Goal: Obtain resource: Download file/media

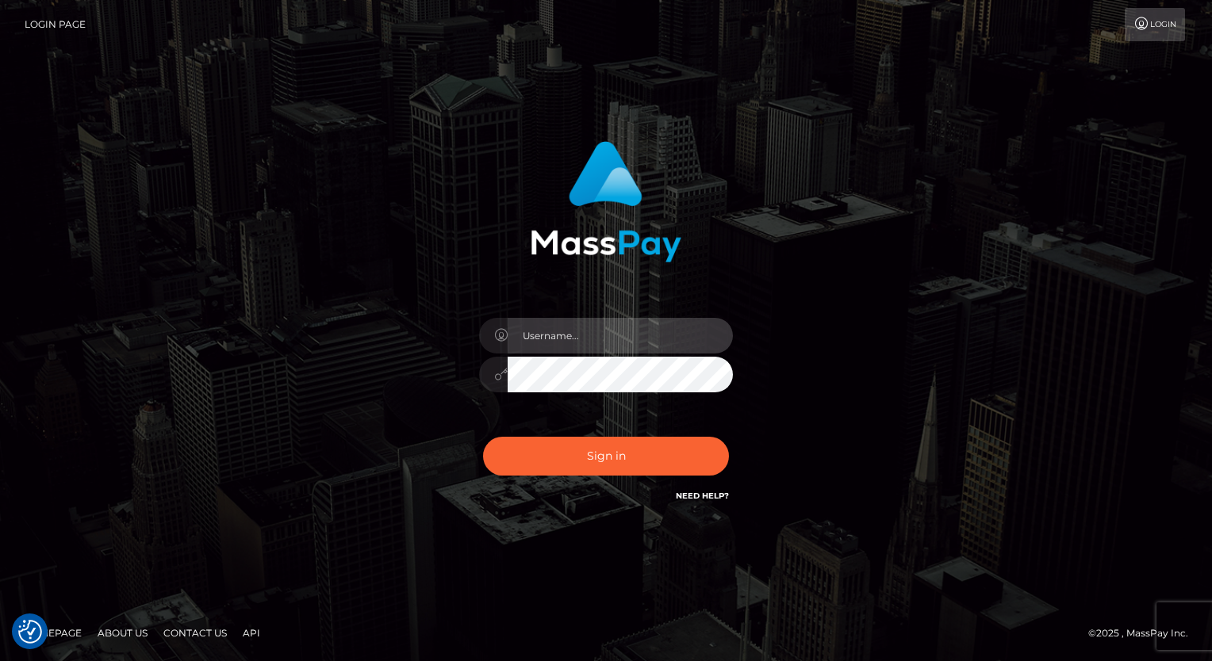
drag, startPoint x: 0, startPoint y: 0, endPoint x: 600, endPoint y: 327, distance: 683.7
click at [600, 327] on input "text" at bounding box center [619, 336] width 225 height 36
type input "Arlene.luminaryplay"
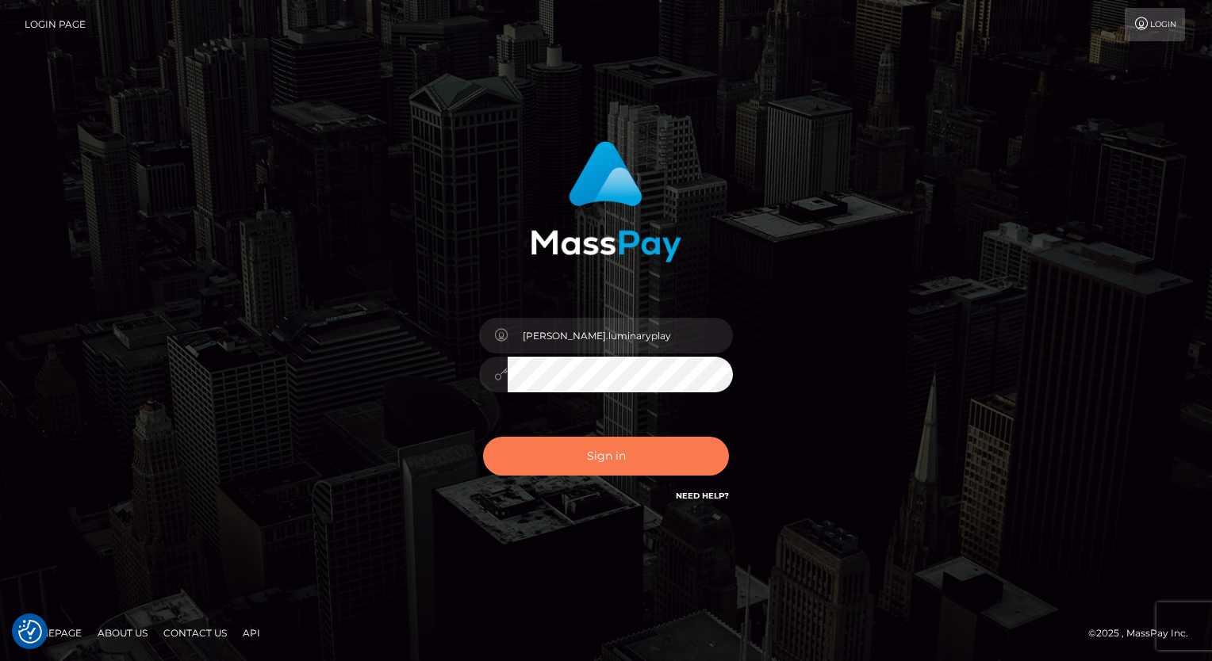
click at [603, 452] on button "Sign in" at bounding box center [606, 456] width 246 height 39
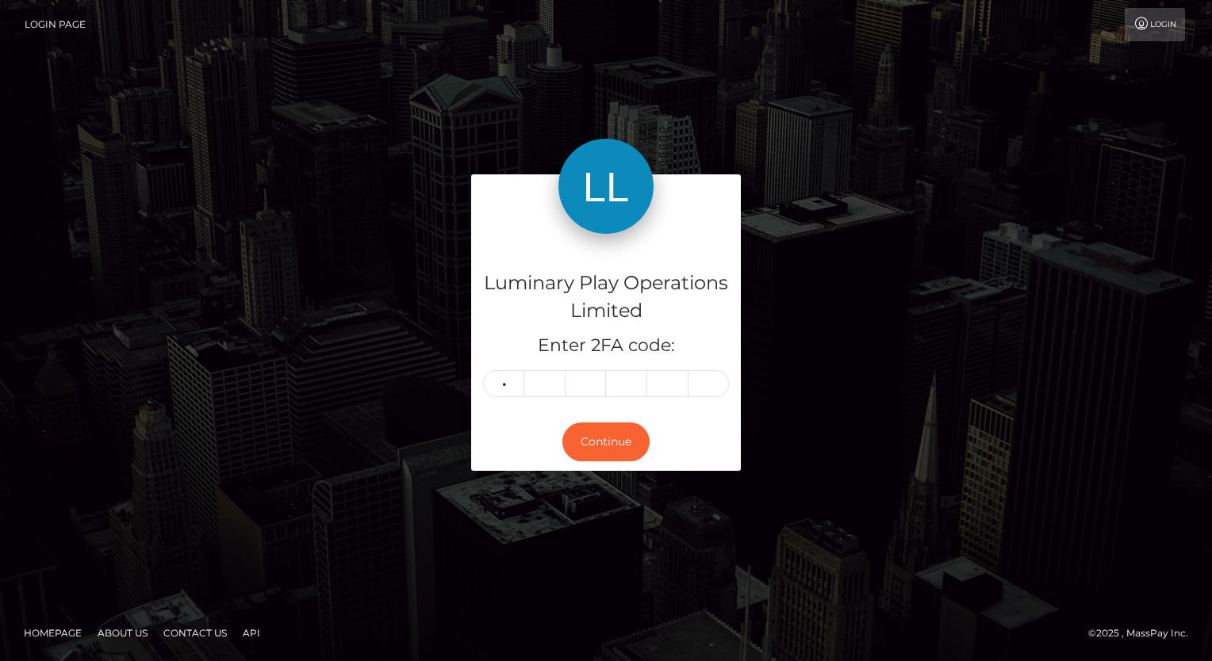
type input "0"
type input "4"
type input "8"
type input "5"
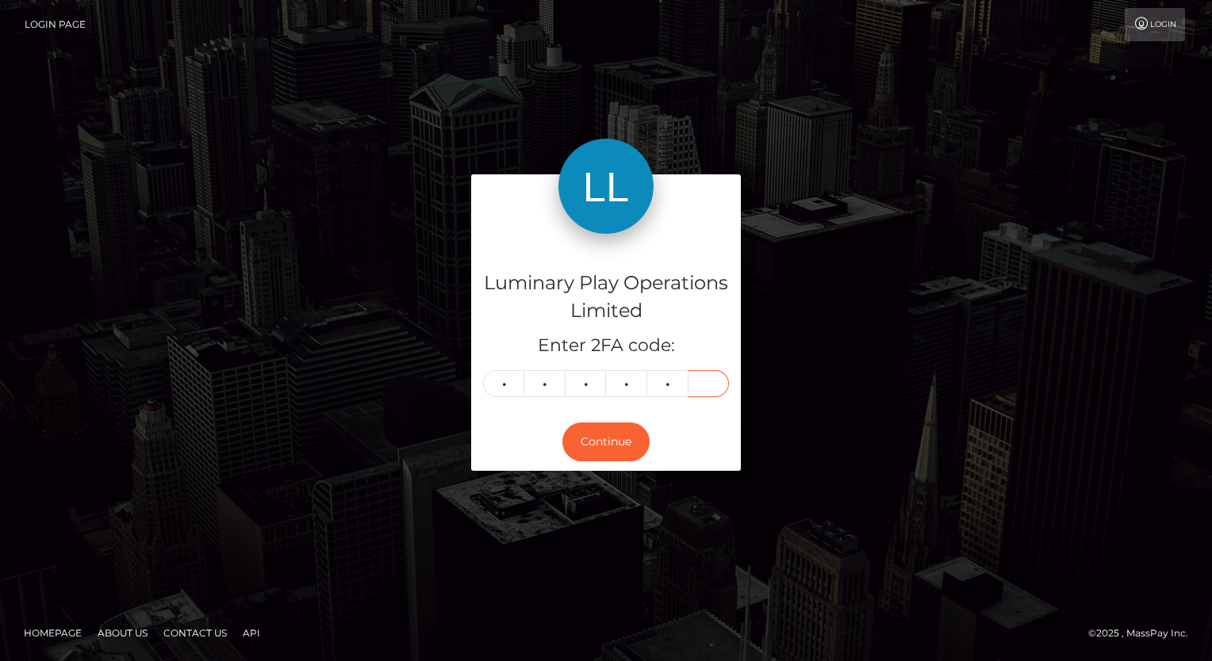
type input "5"
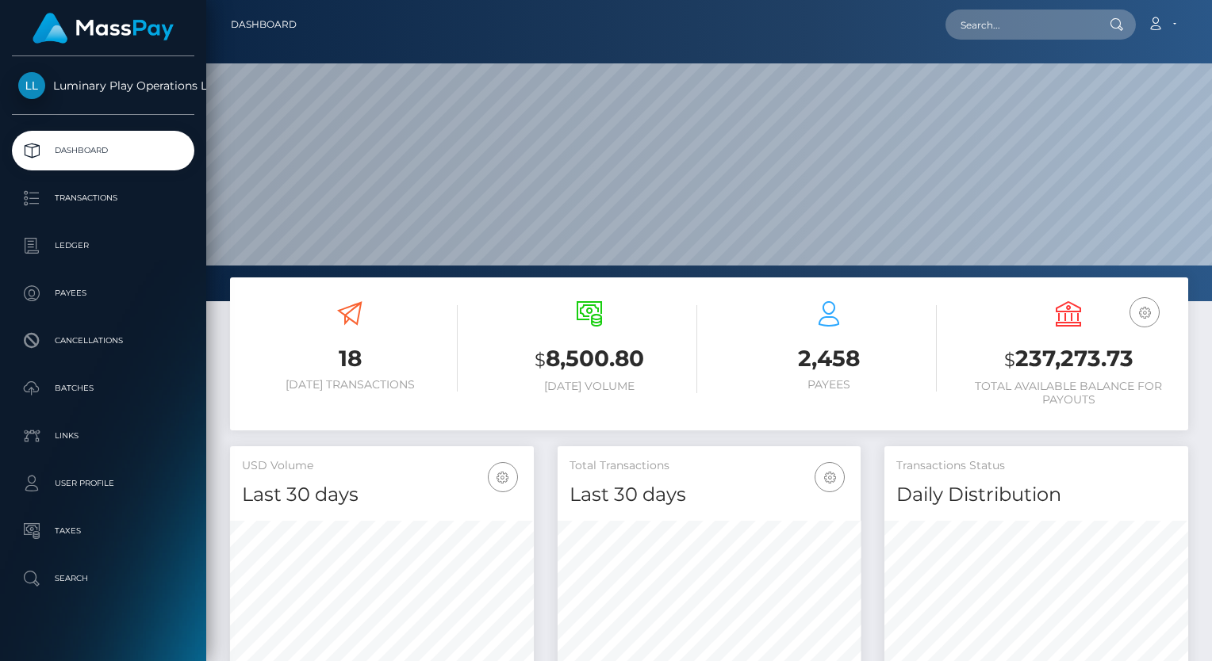
scroll to position [281, 304]
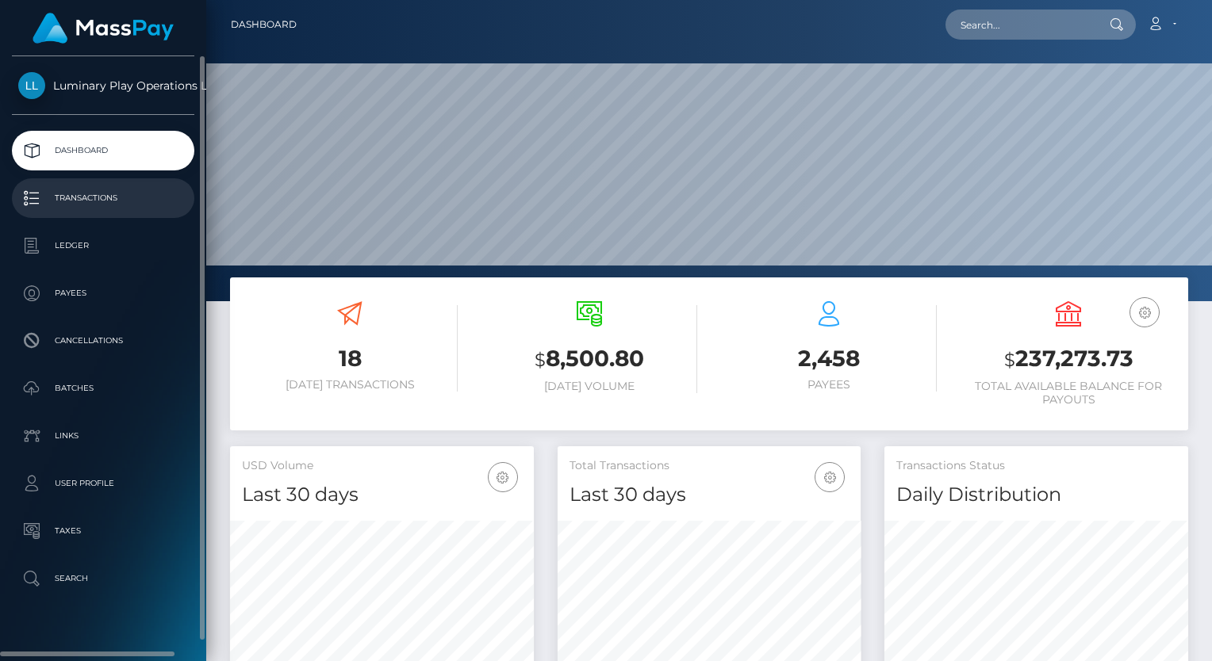
click at [101, 201] on p "Transactions" at bounding box center [103, 198] width 170 height 24
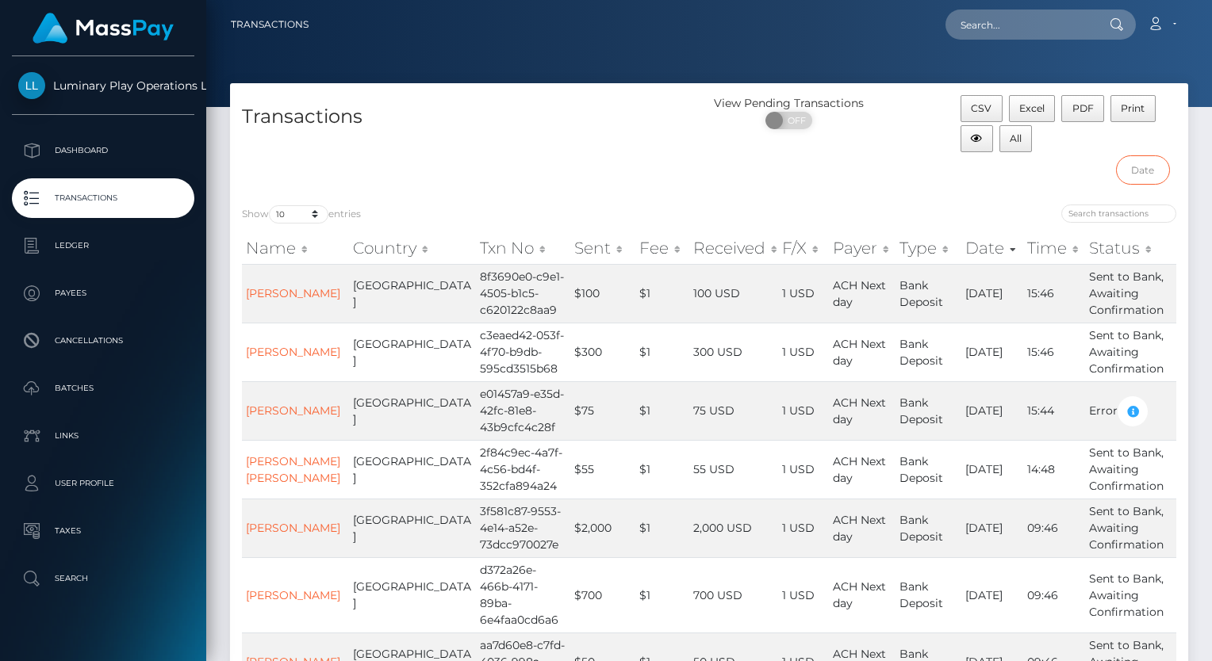
click at [1146, 170] on input "text" at bounding box center [1143, 169] width 54 height 29
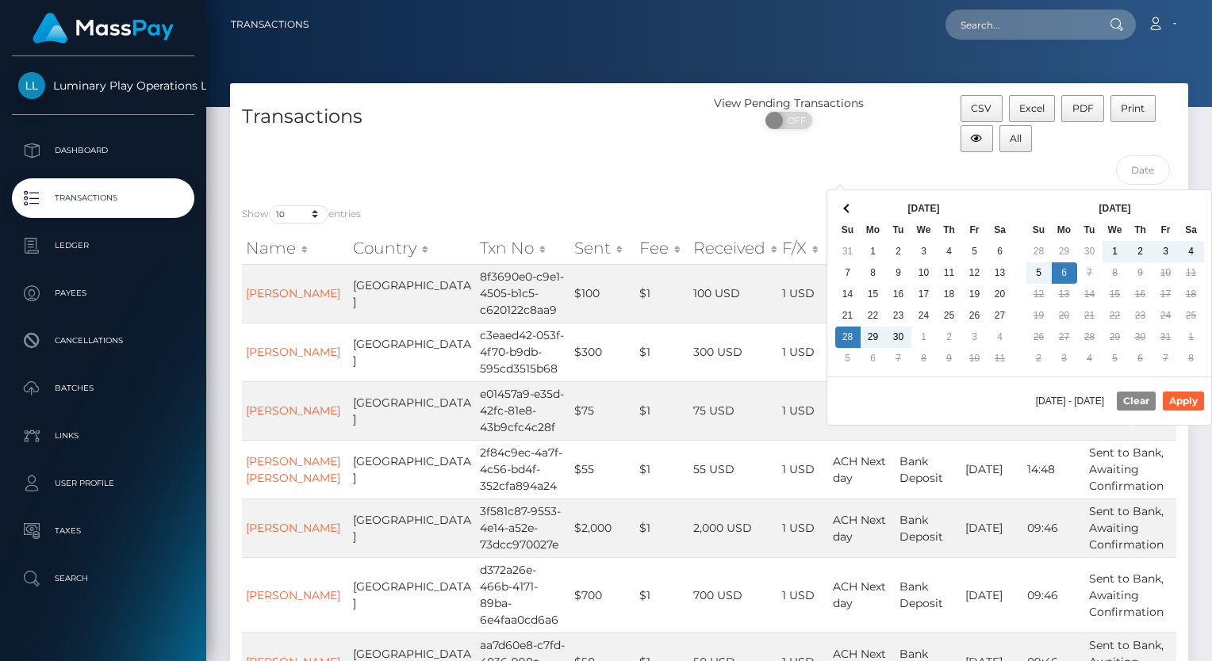
click at [1187, 385] on div "[DATE] - [DATE] Clear Apply" at bounding box center [1019, 401] width 384 height 48
click at [1192, 398] on button "Apply" at bounding box center [1182, 401] width 41 height 19
type input "09/28/2025 - 10/06/2025"
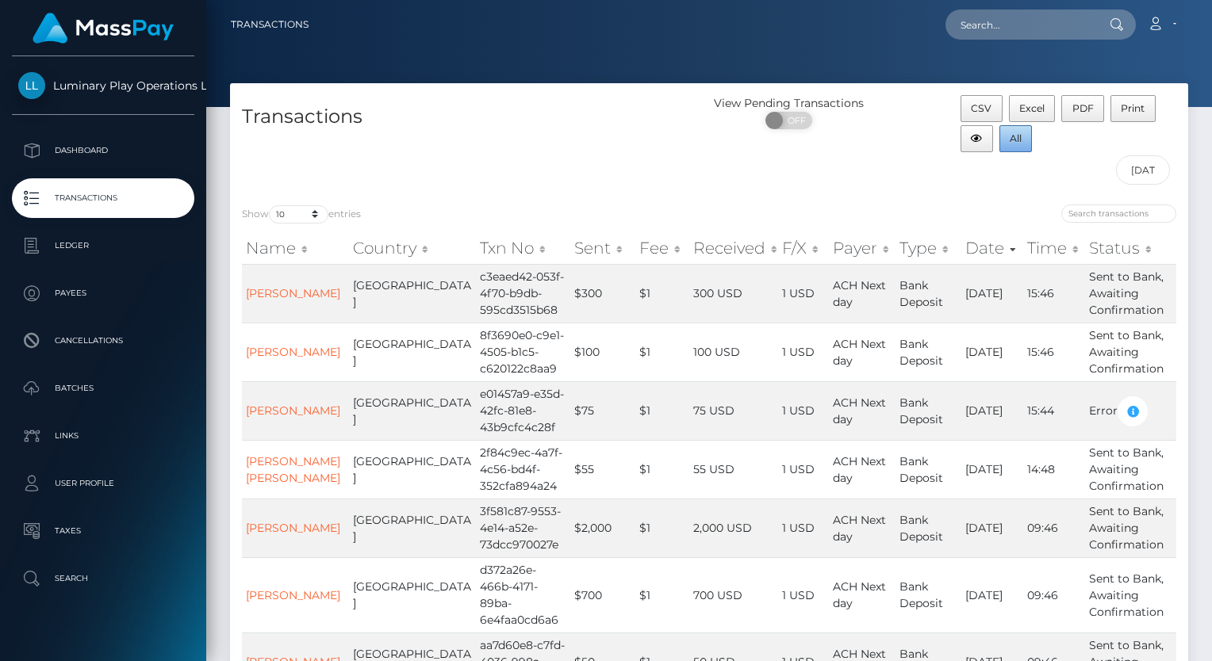
click at [1021, 140] on button "All" at bounding box center [1015, 138] width 33 height 27
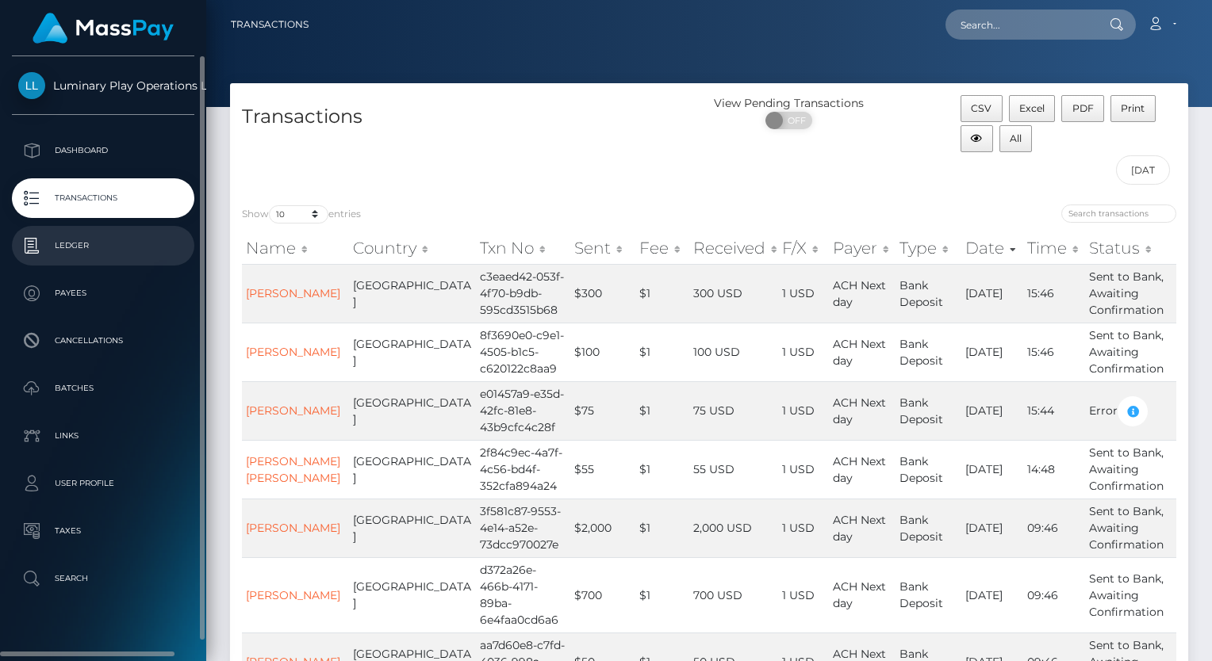
click at [95, 243] on p "Ledger" at bounding box center [103, 246] width 170 height 24
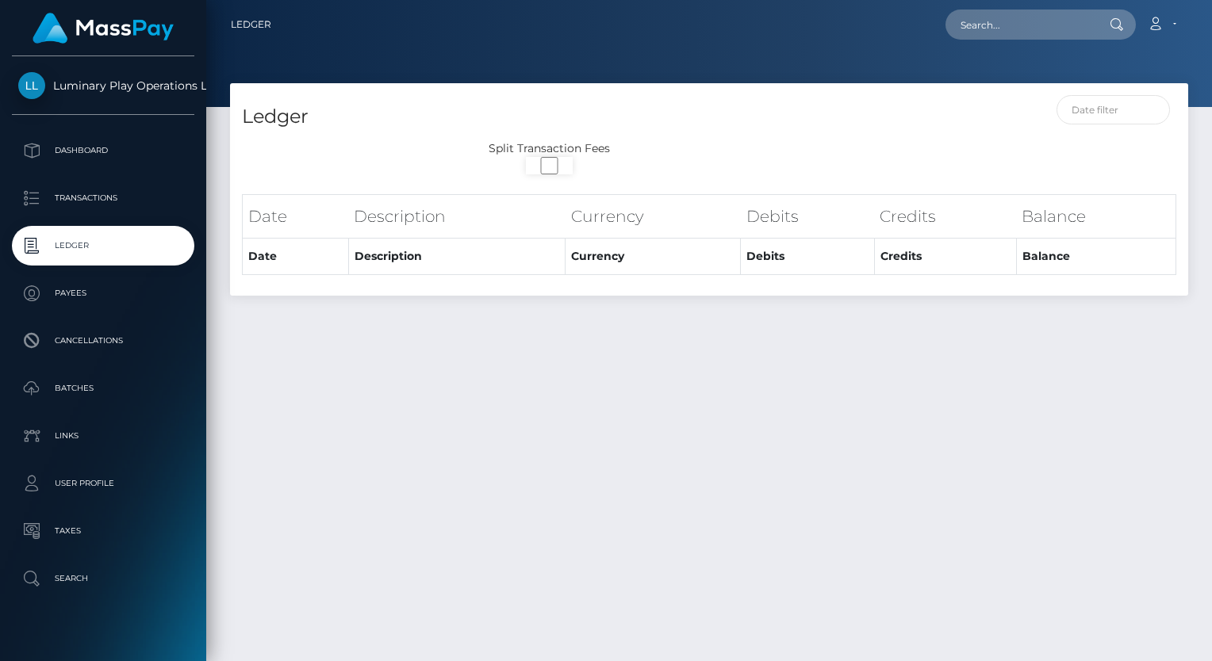
select select
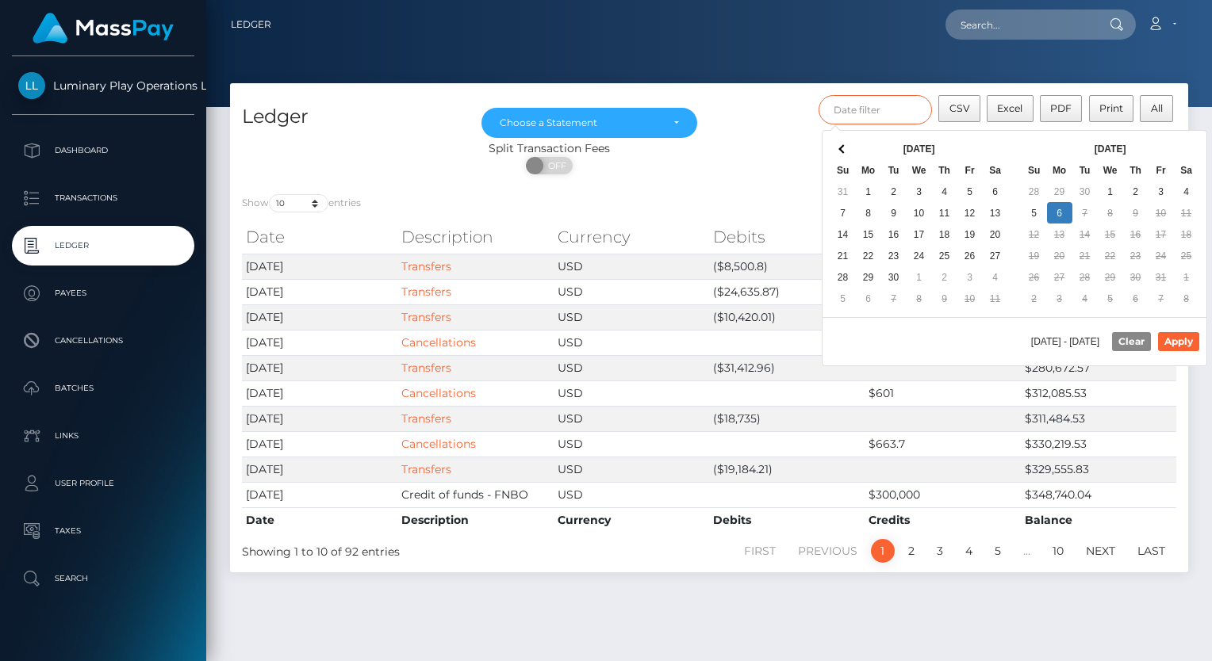
click at [879, 121] on input "text" at bounding box center [875, 109] width 114 height 29
click at [1189, 343] on button "Apply" at bounding box center [1178, 341] width 41 height 19
type input "10/01/2025 - 10/06/2025"
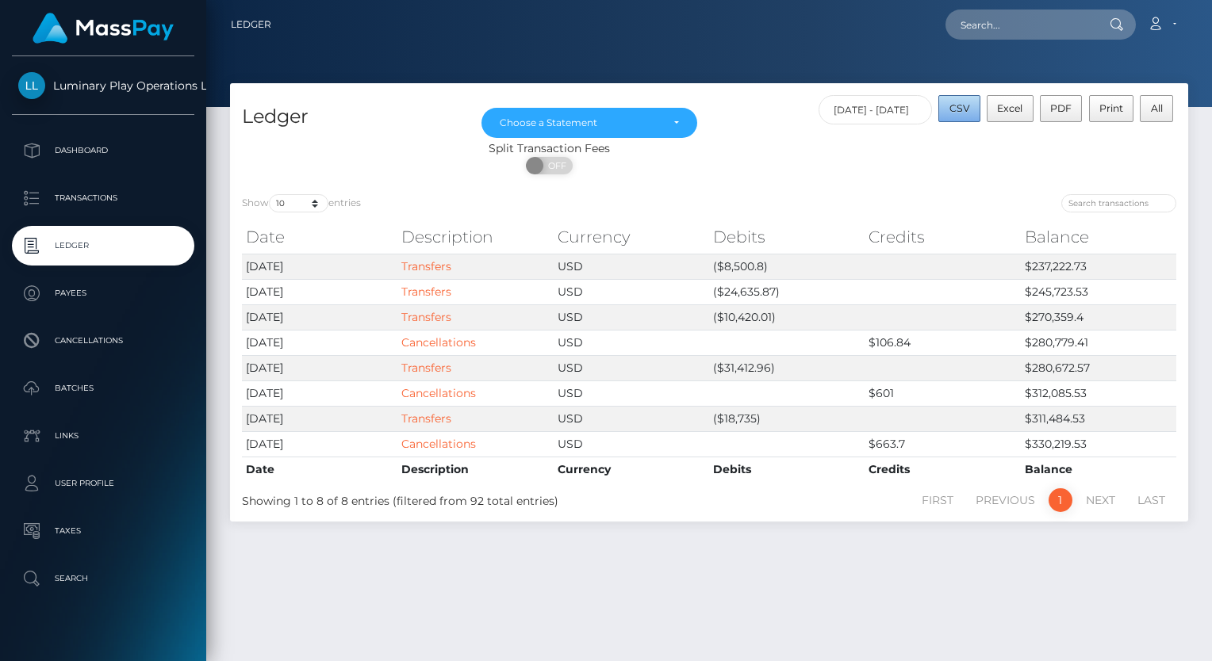
click at [964, 108] on span "CSV" at bounding box center [959, 108] width 21 height 12
click at [671, 122] on div "Choose a Statement" at bounding box center [589, 123] width 179 height 13
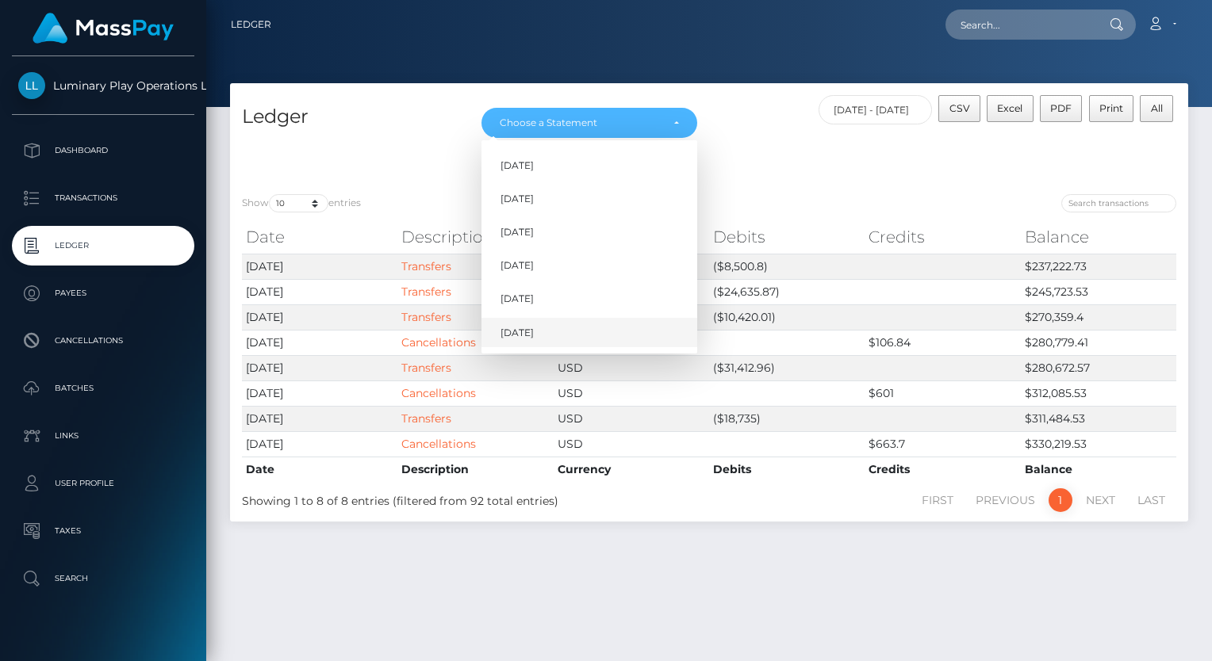
click at [523, 329] on span "[DATE]" at bounding box center [516, 333] width 33 height 14
select select "[DATE]"
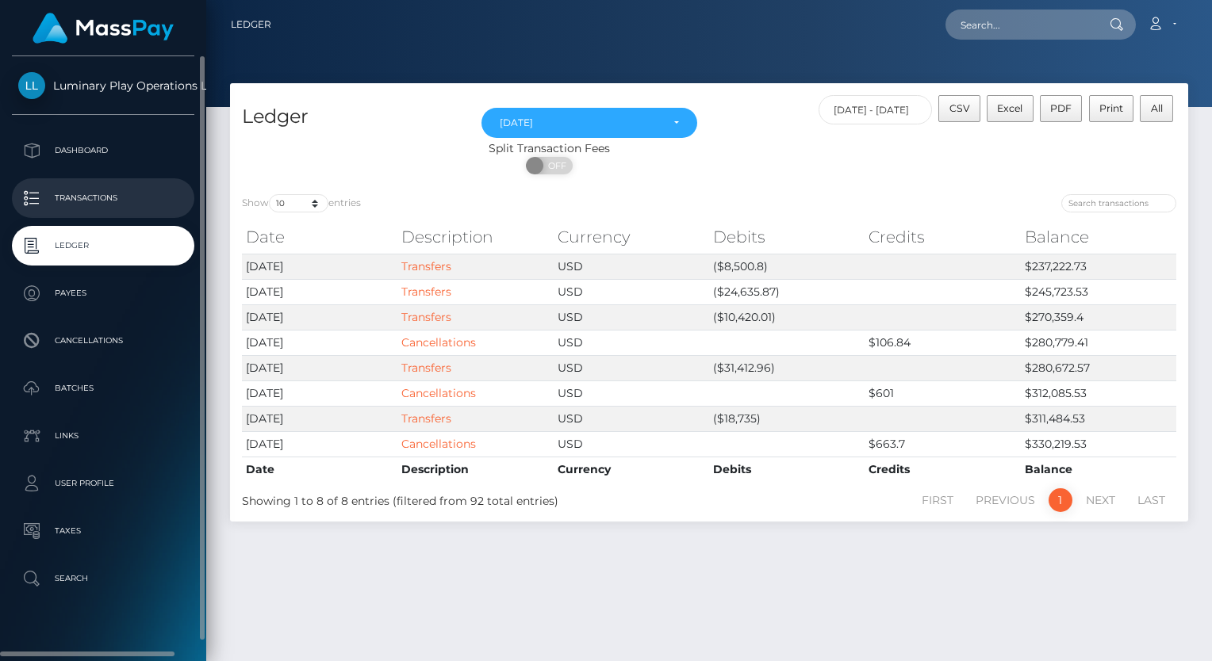
click at [82, 182] on link "Transactions" at bounding box center [103, 198] width 182 height 40
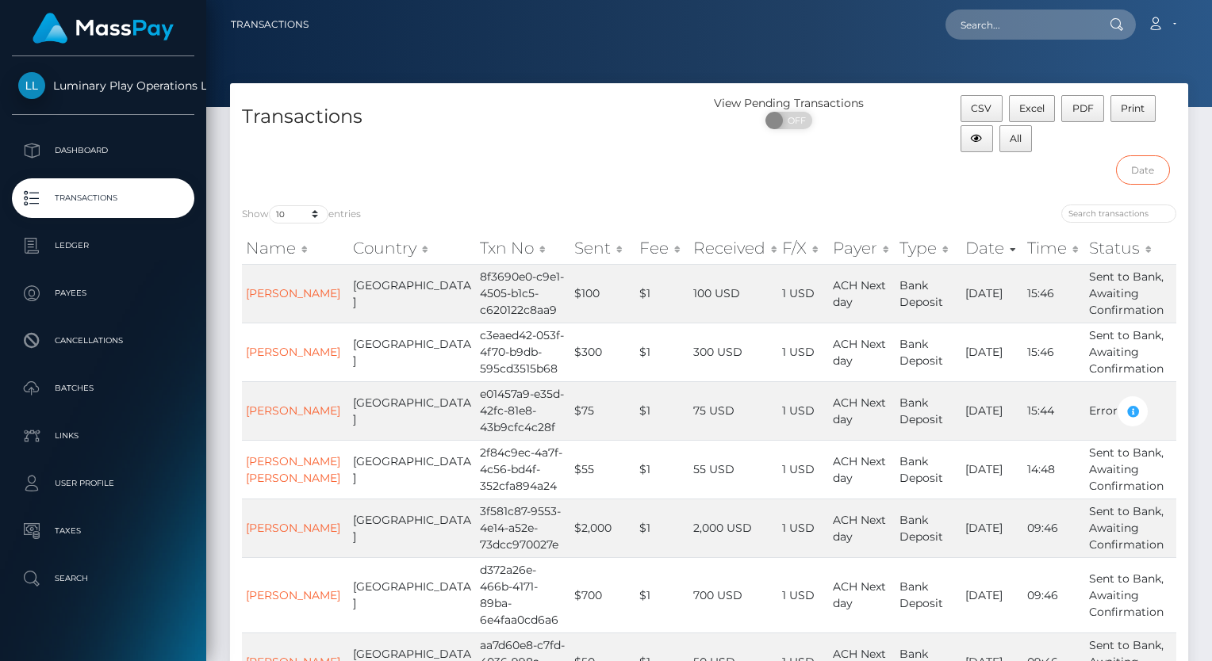
click at [1148, 169] on input "text" at bounding box center [1143, 169] width 54 height 29
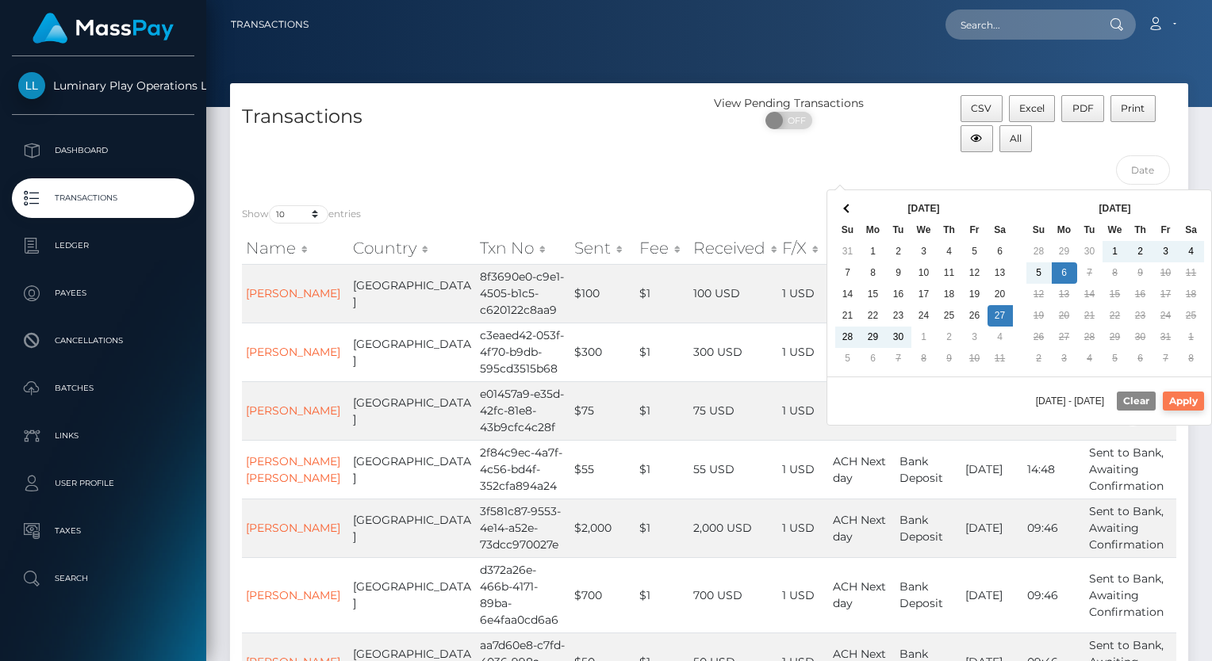
click at [1189, 400] on button "Apply" at bounding box center [1182, 401] width 41 height 19
type input "[DATE] - [DATE]"
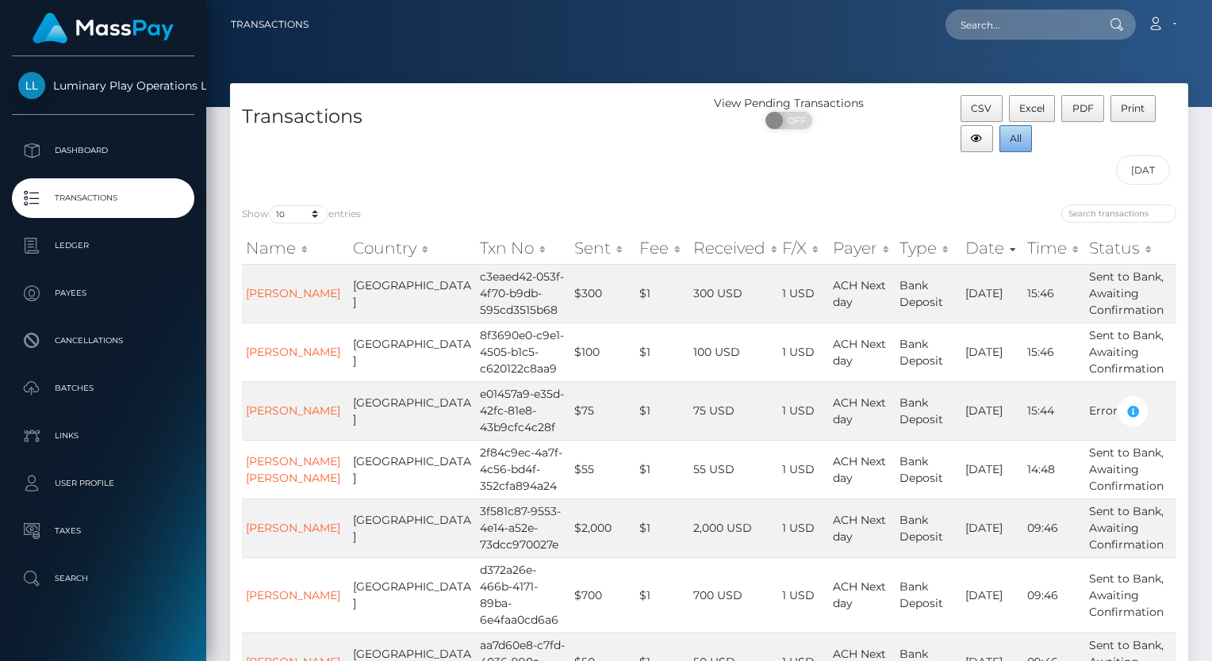
click at [1024, 137] on button "All" at bounding box center [1015, 138] width 33 height 27
